Goal: Task Accomplishment & Management: Manage account settings

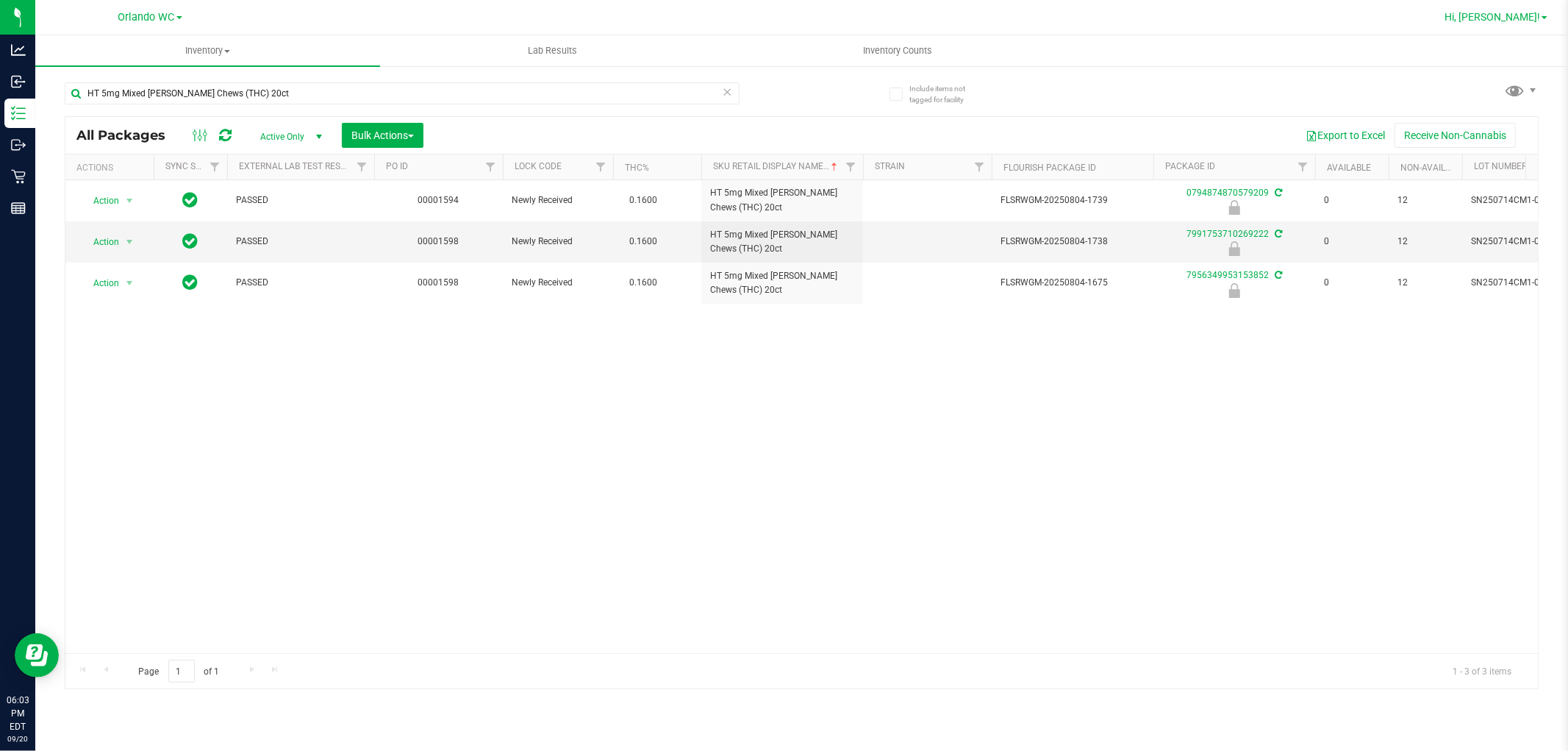
click at [1527, 18] on span "Hi, Rosa!" at bounding box center [1492, 16] width 96 height 12
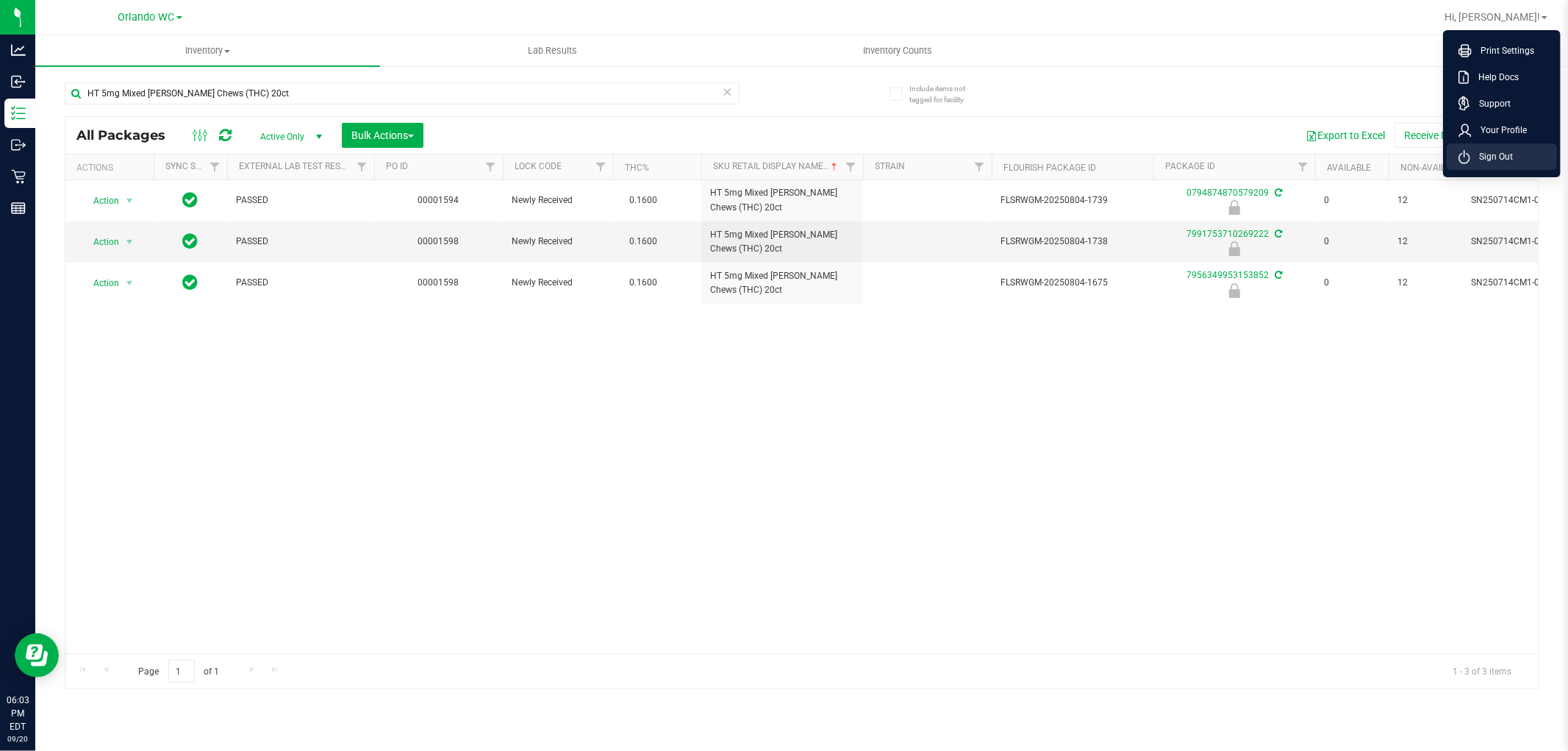
click at [1501, 155] on span "Sign Out" at bounding box center [1492, 156] width 43 height 15
